Goal: Information Seeking & Learning: Learn about a topic

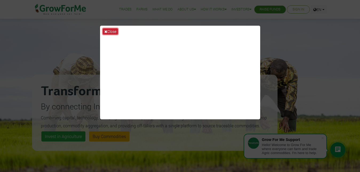
click at [110, 31] on button "Close" at bounding box center [110, 31] width 15 height 6
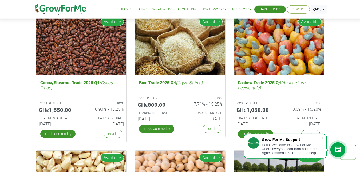
scroll to position [736, 0]
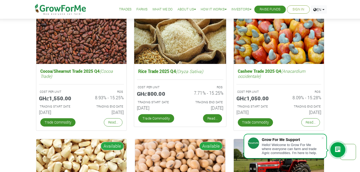
click at [212, 118] on link "Read..." at bounding box center [212, 118] width 19 height 9
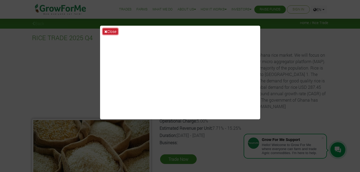
click at [113, 29] on button "Close" at bounding box center [110, 31] width 15 height 6
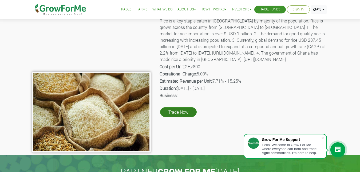
scroll to position [55, 0]
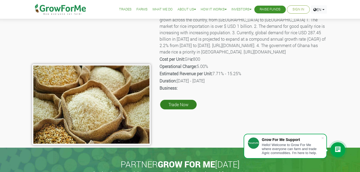
click at [183, 109] on link "Trade Now" at bounding box center [178, 105] width 37 height 10
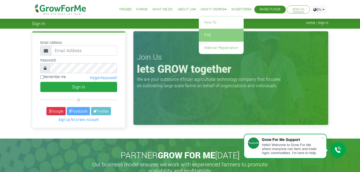
click at [202, 35] on link "FAQ" at bounding box center [221, 35] width 45 height 12
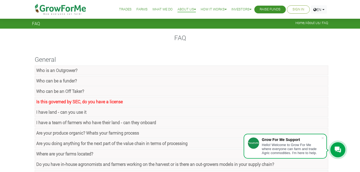
click at [50, 103] on strong "Is this governed by SEC, do you have a license" at bounding box center [79, 102] width 87 height 6
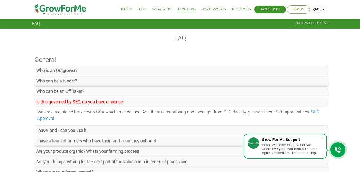
click at [45, 130] on strong "I have land - can you use it" at bounding box center [61, 130] width 50 height 6
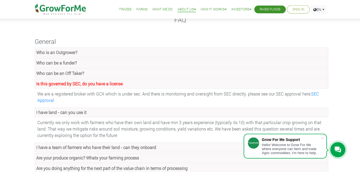
scroll to position [27, 0]
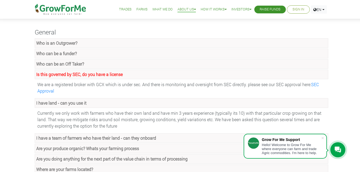
click at [56, 42] on strong "Who is an Outgrower?" at bounding box center [56, 43] width 41 height 6
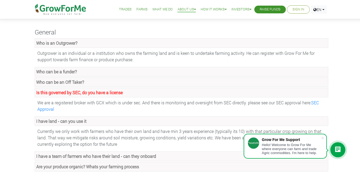
click at [44, 71] on strong "Who can be a funder?" at bounding box center [56, 72] width 41 height 6
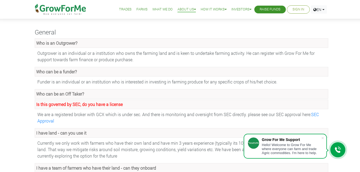
click at [61, 95] on strong "Who can be an Off Taker?" at bounding box center [60, 94] width 48 height 6
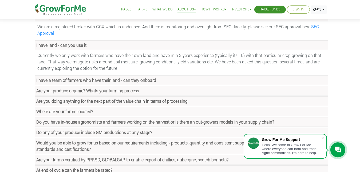
scroll to position [136, 0]
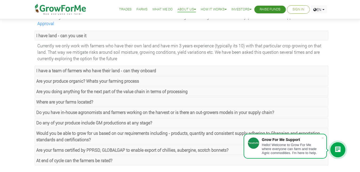
click at [53, 101] on strong "Where are your farms located?" at bounding box center [64, 102] width 57 height 6
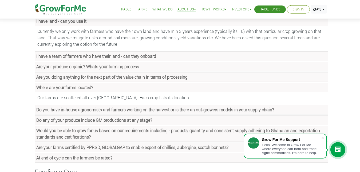
scroll to position [164, 0]
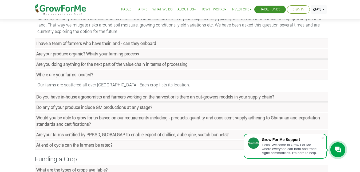
click at [49, 96] on strong "Do you have in-house agronomists and farmers working on the harvest or is there…" at bounding box center [155, 97] width 238 height 6
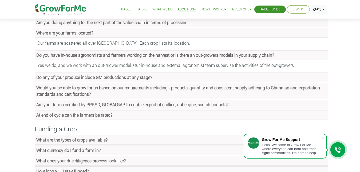
scroll to position [218, 0]
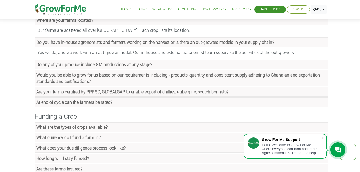
click at [60, 65] on strong "Do any of your produce include GM productions at any stage?" at bounding box center [94, 64] width 116 height 6
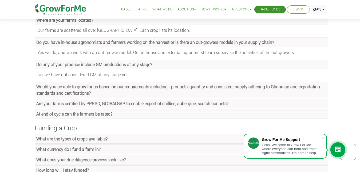
click at [67, 88] on strong "Would you be able to grow for us based on our requirements including - products…" at bounding box center [178, 90] width 284 height 12
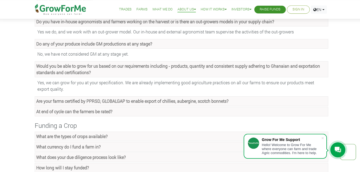
scroll to position [245, 0]
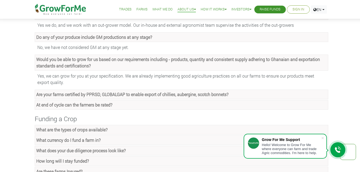
click at [73, 95] on strong "Are your farms certified by PPRSD, GLOBALGAP to enable export of chillies, aube…" at bounding box center [132, 94] width 192 height 6
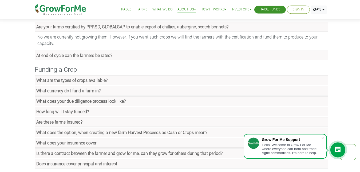
scroll to position [327, 0]
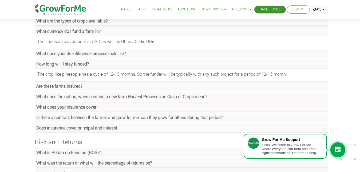
scroll to position [382, 0]
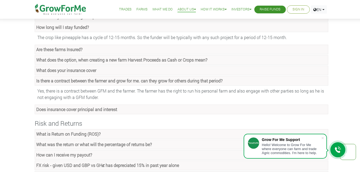
scroll to position [436, 0]
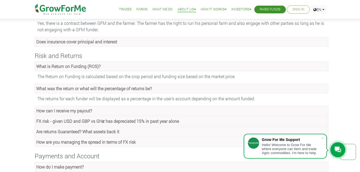
scroll to position [491, 0]
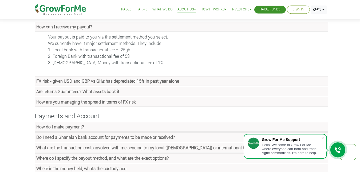
scroll to position [572, 0]
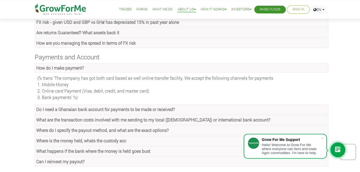
scroll to position [654, 0]
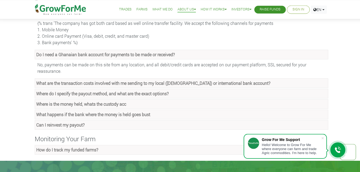
scroll to position [681, 0]
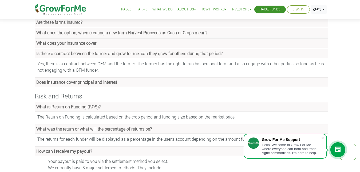
scroll to position [327, 0]
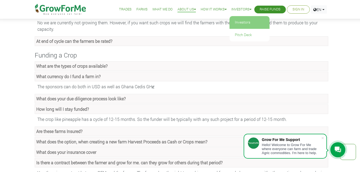
click at [239, 20] on link "Investors" at bounding box center [250, 22] width 40 height 12
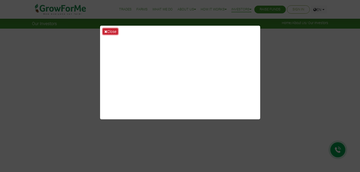
click at [106, 32] on icon at bounding box center [105, 32] width 3 height 4
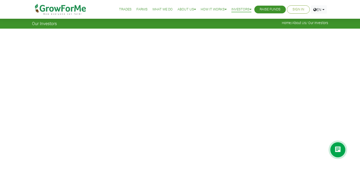
click at [137, 8] on link "Farms" at bounding box center [142, 10] width 11 height 6
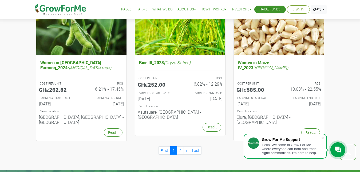
scroll to position [545, 0]
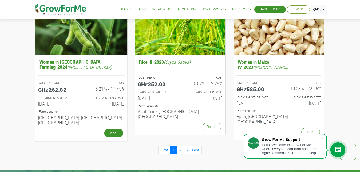
click at [108, 129] on link "Read..." at bounding box center [113, 133] width 19 height 9
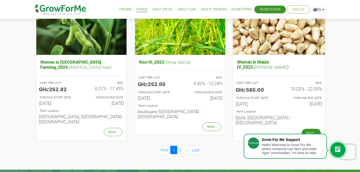
click at [315, 129] on link "Read..." at bounding box center [311, 133] width 19 height 9
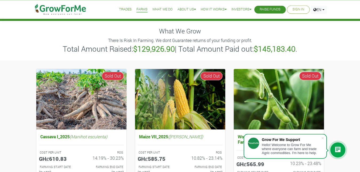
scroll to position [0, 0]
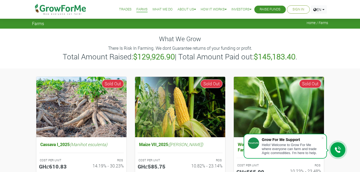
click at [120, 9] on link "Trades" at bounding box center [125, 10] width 13 height 6
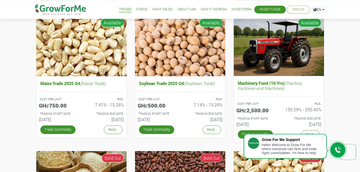
scroll to position [191, 0]
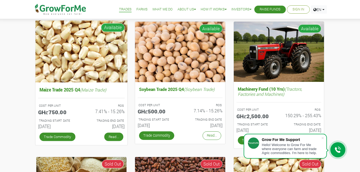
click at [114, 136] on link "Read..." at bounding box center [113, 136] width 19 height 9
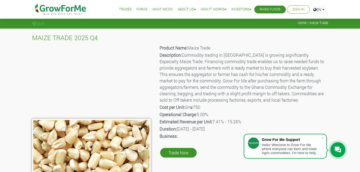
scroll to position [109, 0]
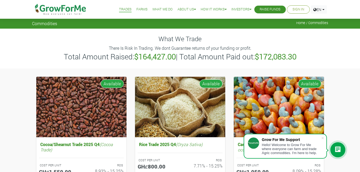
click at [157, 10] on link "What We Do" at bounding box center [163, 10] width 20 height 6
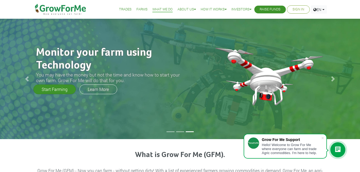
click at [57, 91] on link "Start Farming" at bounding box center [54, 89] width 42 height 10
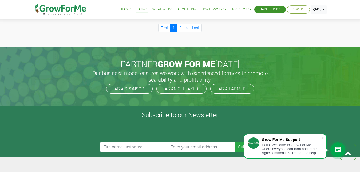
scroll to position [681, 0]
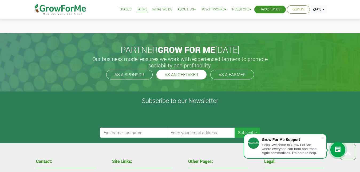
click at [179, 70] on link "AS AN OFFTAKER" at bounding box center [182, 75] width 50 height 10
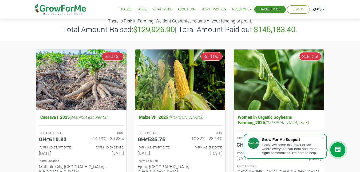
scroll to position [0, 0]
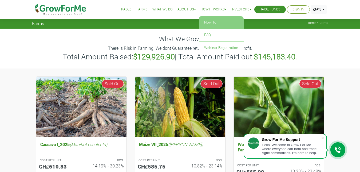
click at [208, 22] on link "How To" at bounding box center [221, 22] width 45 height 12
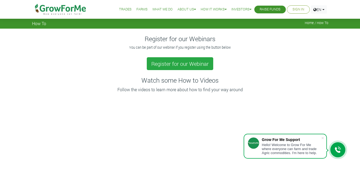
click at [122, 10] on link "Trades" at bounding box center [125, 10] width 13 height 6
